Goal: Check status: Check status

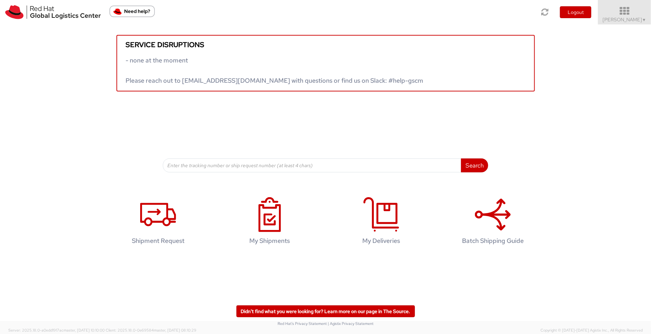
click at [630, 19] on span "Pallav Sen Gupta ▼" at bounding box center [625, 19] width 44 height 6
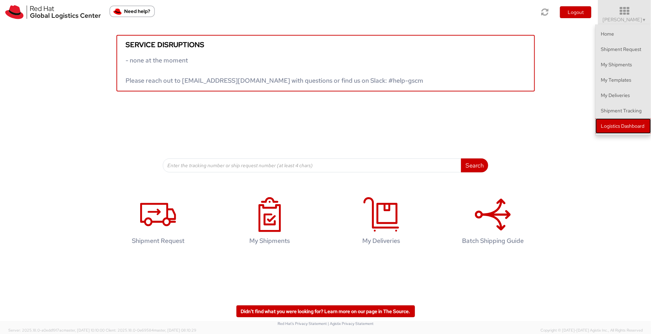
click at [617, 132] on link "Logistics Dashboard" at bounding box center [622, 125] width 55 height 15
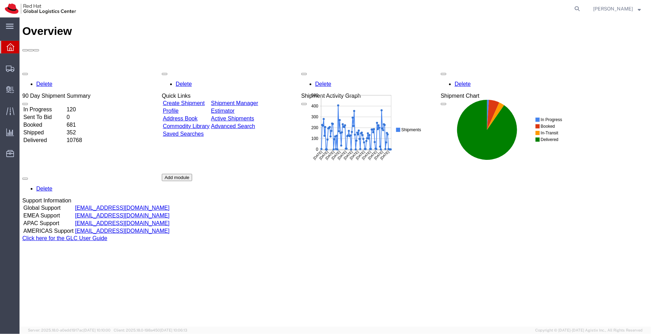
click at [258, 100] on link "Shipment Manager" at bounding box center [233, 103] width 47 height 6
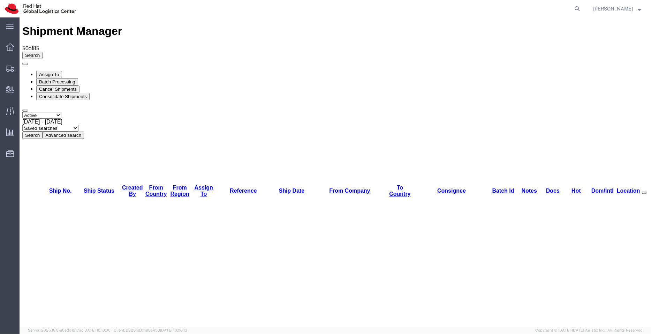
click at [78, 124] on select "Saved searches APAC EMEA India India - Inbounds NA/LATM" at bounding box center [50, 127] width 56 height 7
select select "APAC"
click at [78, 124] on select "Saved searches APAC EMEA India India - Inbounds NA/LATM" at bounding box center [50, 127] width 56 height 7
click at [577, 9] on icon at bounding box center [577, 9] width 10 height 10
paste input "56712774"
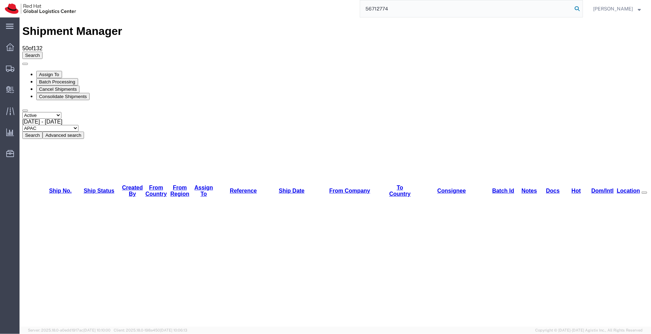
click at [577, 9] on icon at bounding box center [577, 9] width 10 height 10
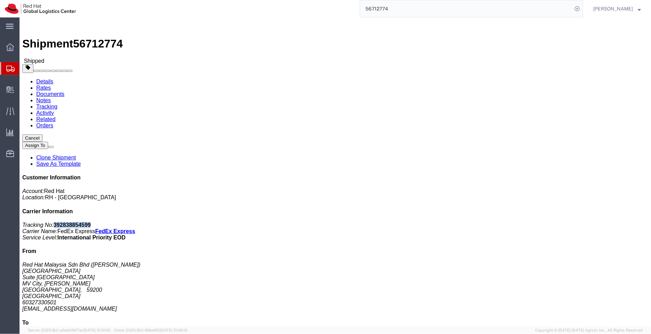
drag, startPoint x: 565, startPoint y: 90, endPoint x: 530, endPoint y: 90, distance: 34.9
click p "Tracking No: 392838854599 Carrier Name: FedEx Express FedEx Express Service Lev…"
copy b "392838854599"
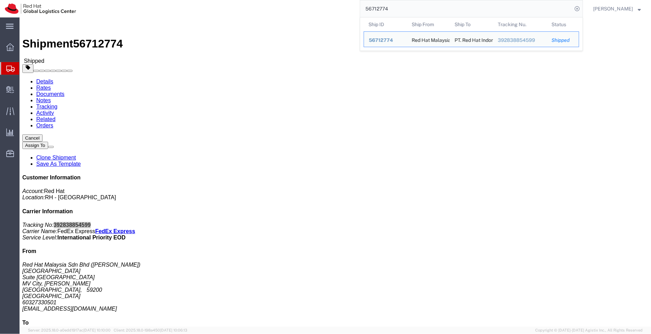
drag, startPoint x: 372, startPoint y: 9, endPoint x: 359, endPoint y: 6, distance: 13.6
click at [359, 6] on div "56712774 Ship ID Ship From Ship To Tracking Nu. Status Ship ID 56712774 Ship Fr…" at bounding box center [332, 8] width 502 height 17
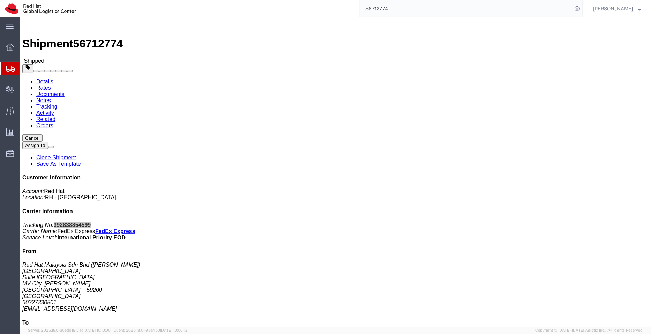
paste input "392758891982"
type input "392758891982"
click at [359, 6] on div "392758891982" at bounding box center [332, 8] width 502 height 17
click at [580, 6] on icon at bounding box center [577, 9] width 10 height 10
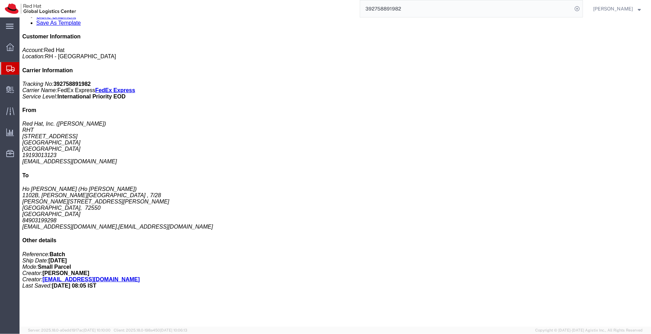
scroll to position [184, 0]
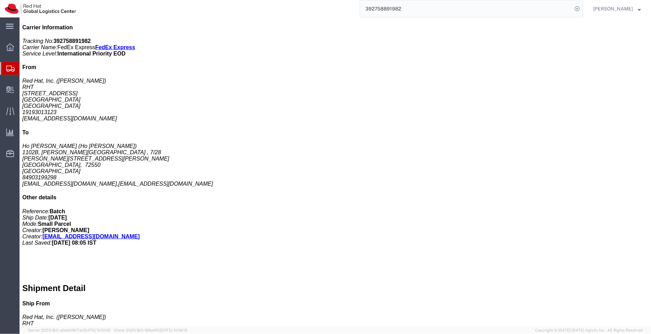
click p "Total value: 2.91 USD"
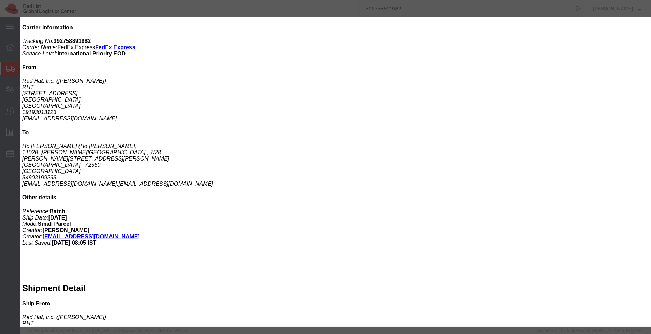
click icon "button"
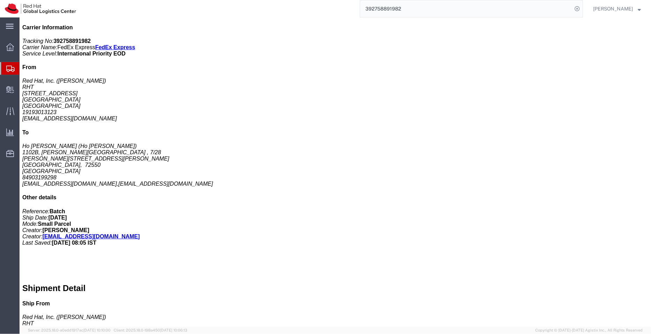
click at [0, 0] on span "Shipment Manager" at bounding box center [0, 0] width 0 height 0
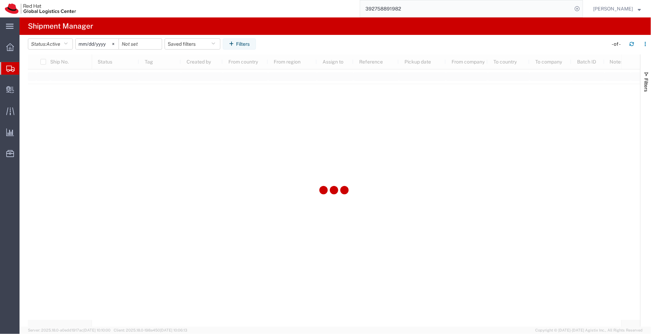
type input "2022-09-01"
type input "2030-04-30"
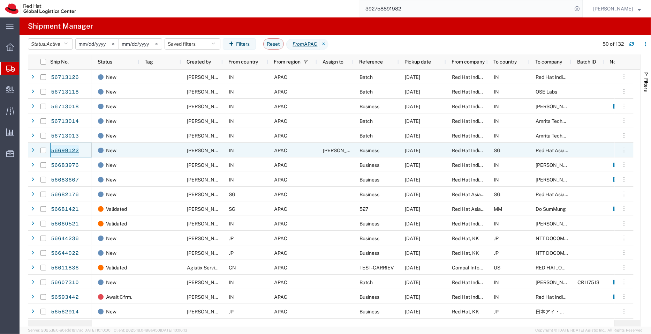
click at [63, 147] on link "56699122" at bounding box center [65, 150] width 29 height 11
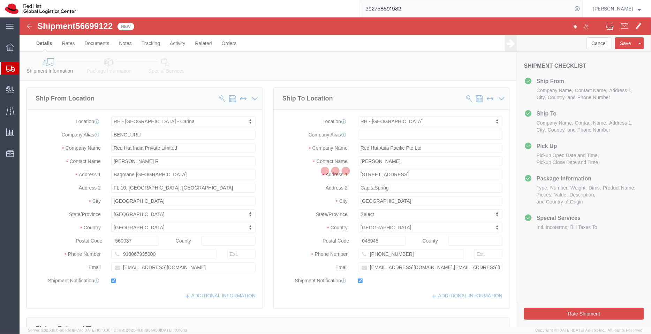
select select "37925"
select select "51051"
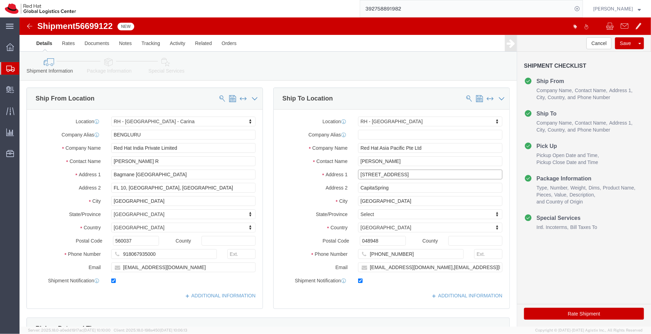
drag, startPoint x: 402, startPoint y: 155, endPoint x: 278, endPoint y: 152, distance: 123.4
click div "Address 1 88 Market Street, Level 45"
click at [0, 0] on span "Shipment Manager" at bounding box center [0, 0] width 0 height 0
